Goal: Task Accomplishment & Management: Use online tool/utility

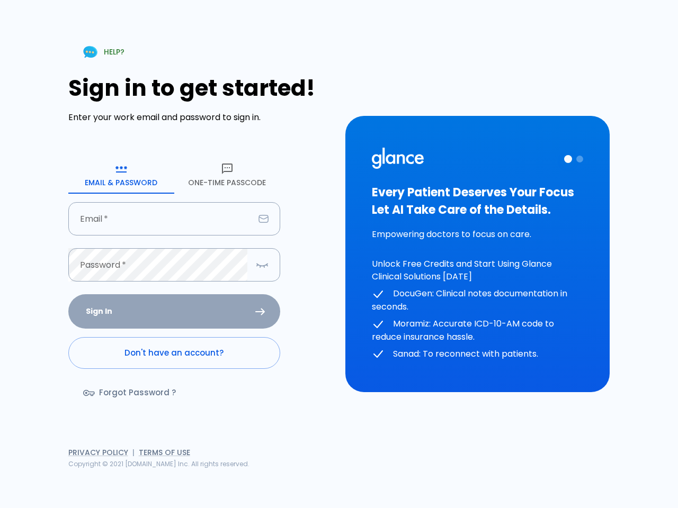
click at [492, 471] on div "HELP? Sign in to get started! Enter your work email and password to sign in. Em…" at bounding box center [339, 254] width 652 height 508
click at [121, 175] on icon "button" at bounding box center [121, 168] width 13 height 13
click at [227, 175] on icon "button" at bounding box center [227, 168] width 13 height 13
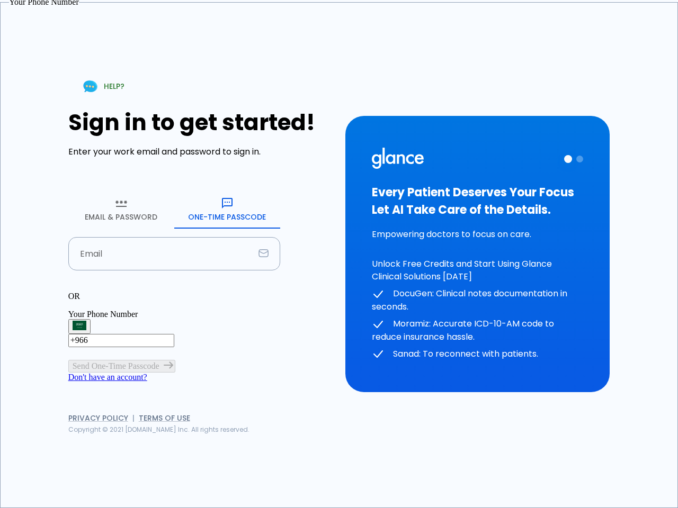
click at [174, 237] on input "Email" at bounding box center [161, 253] width 186 height 33
click at [174, 292] on p "OR" at bounding box center [174, 297] width 212 height 10
click at [262, 292] on div "OR" at bounding box center [174, 297] width 212 height 10
click at [477, 254] on div "Every Patient Deserves Your Focus Let AI Take Care of the Details. Empowering d…" at bounding box center [477, 254] width 211 height 213
